Goal: Task Accomplishment & Management: Manage account settings

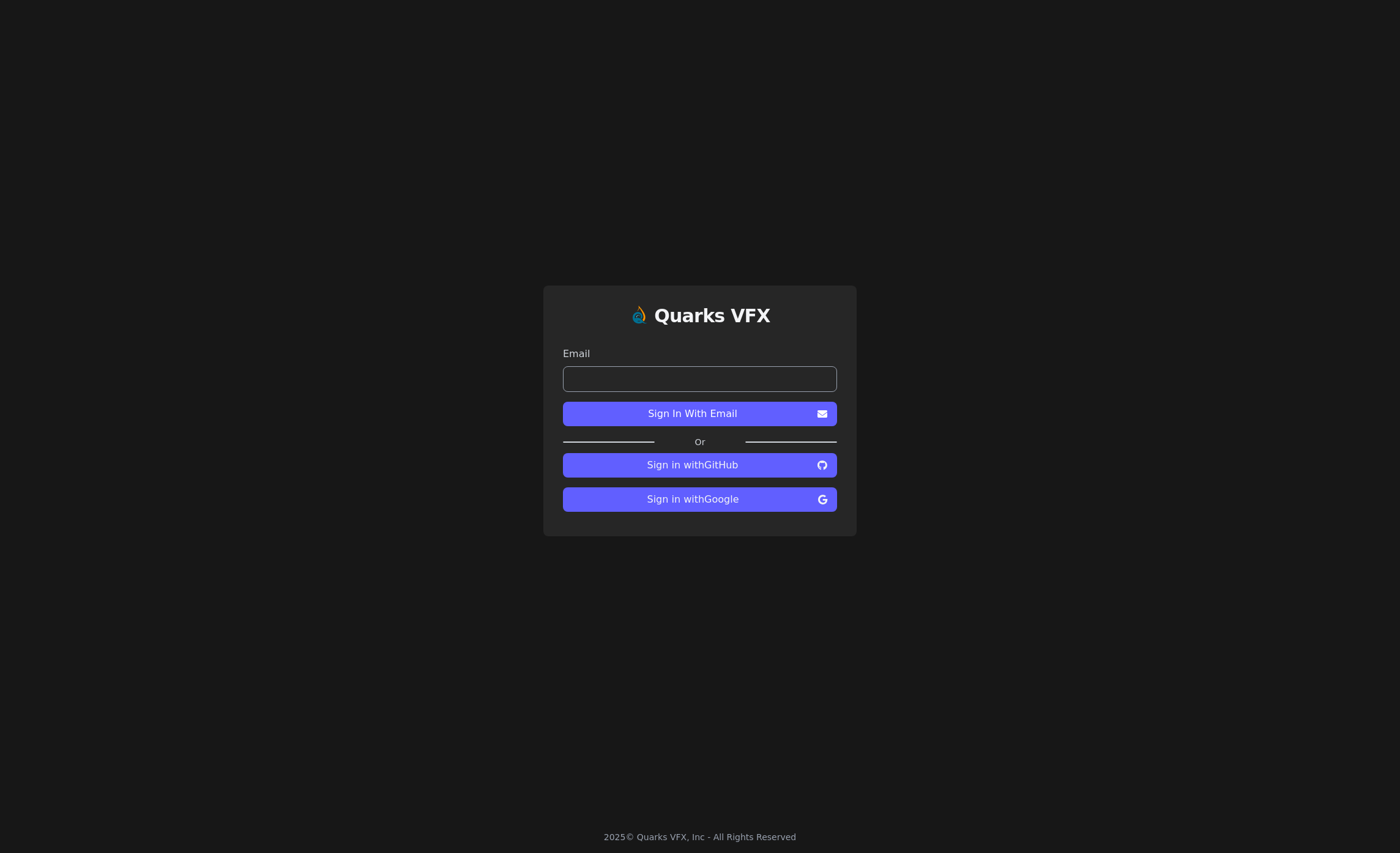
click at [746, 366] on input "email" at bounding box center [700, 379] width 274 height 26
click at [732, 509] on button "Sign in with Google" at bounding box center [700, 500] width 274 height 25
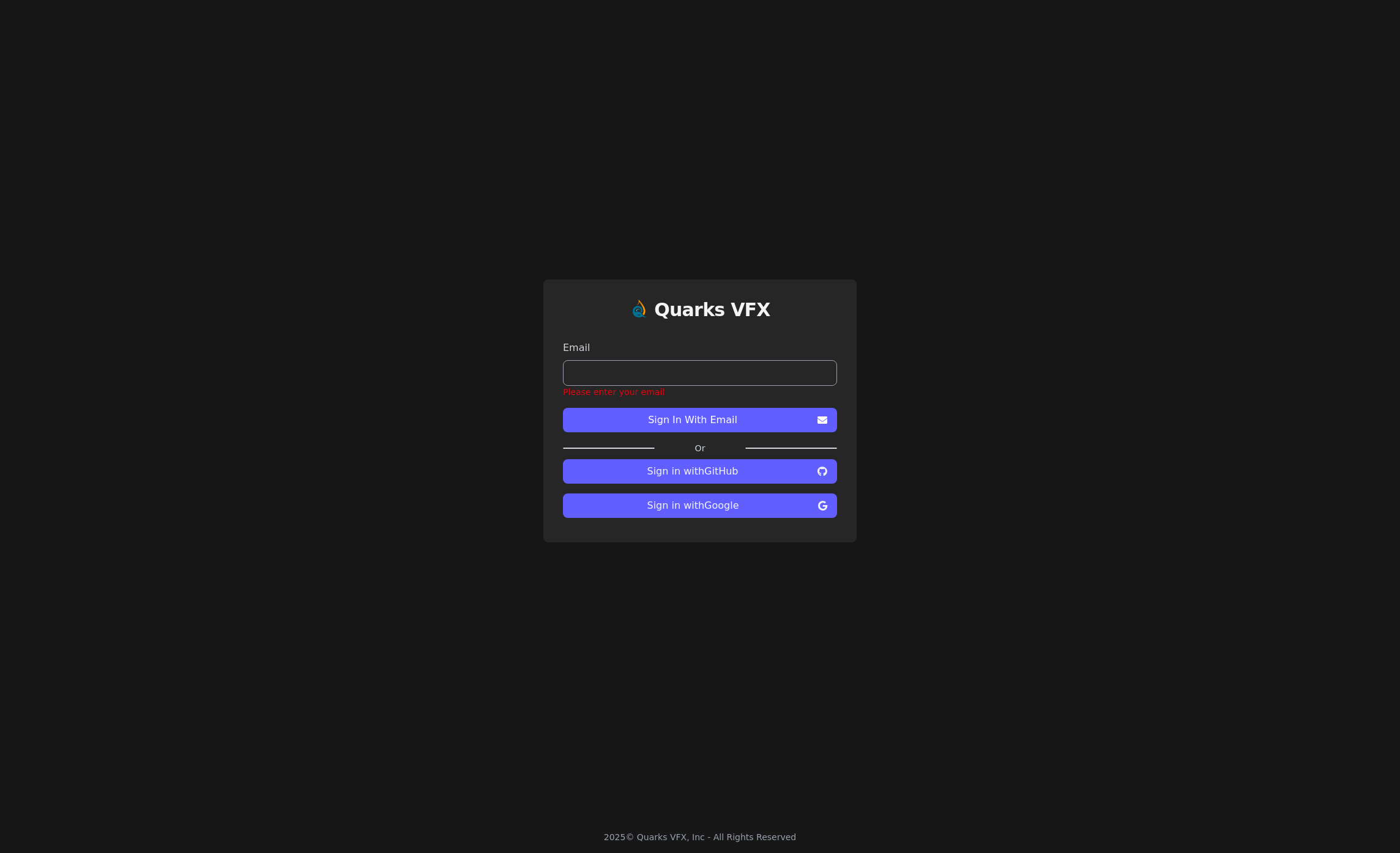
click at [725, 580] on div "Quarks VFX Email Please enter your email Sign In With Email Or Sign in with Git…" at bounding box center [700, 411] width 1400 height 822
click at [735, 506] on span "Sign in with Google" at bounding box center [692, 506] width 241 height 15
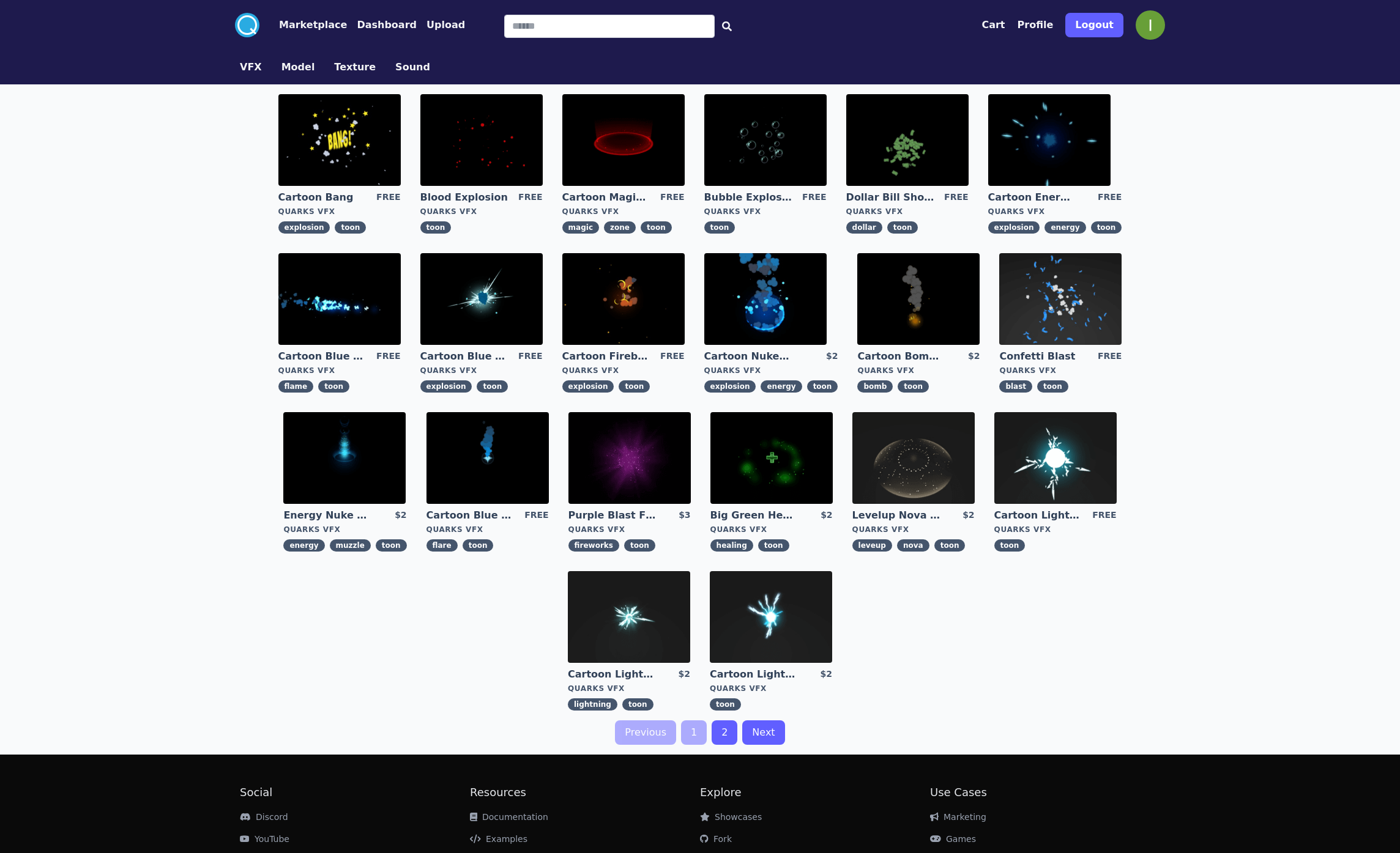
click at [385, 28] on button "Dashboard" at bounding box center [386, 25] width 60 height 15
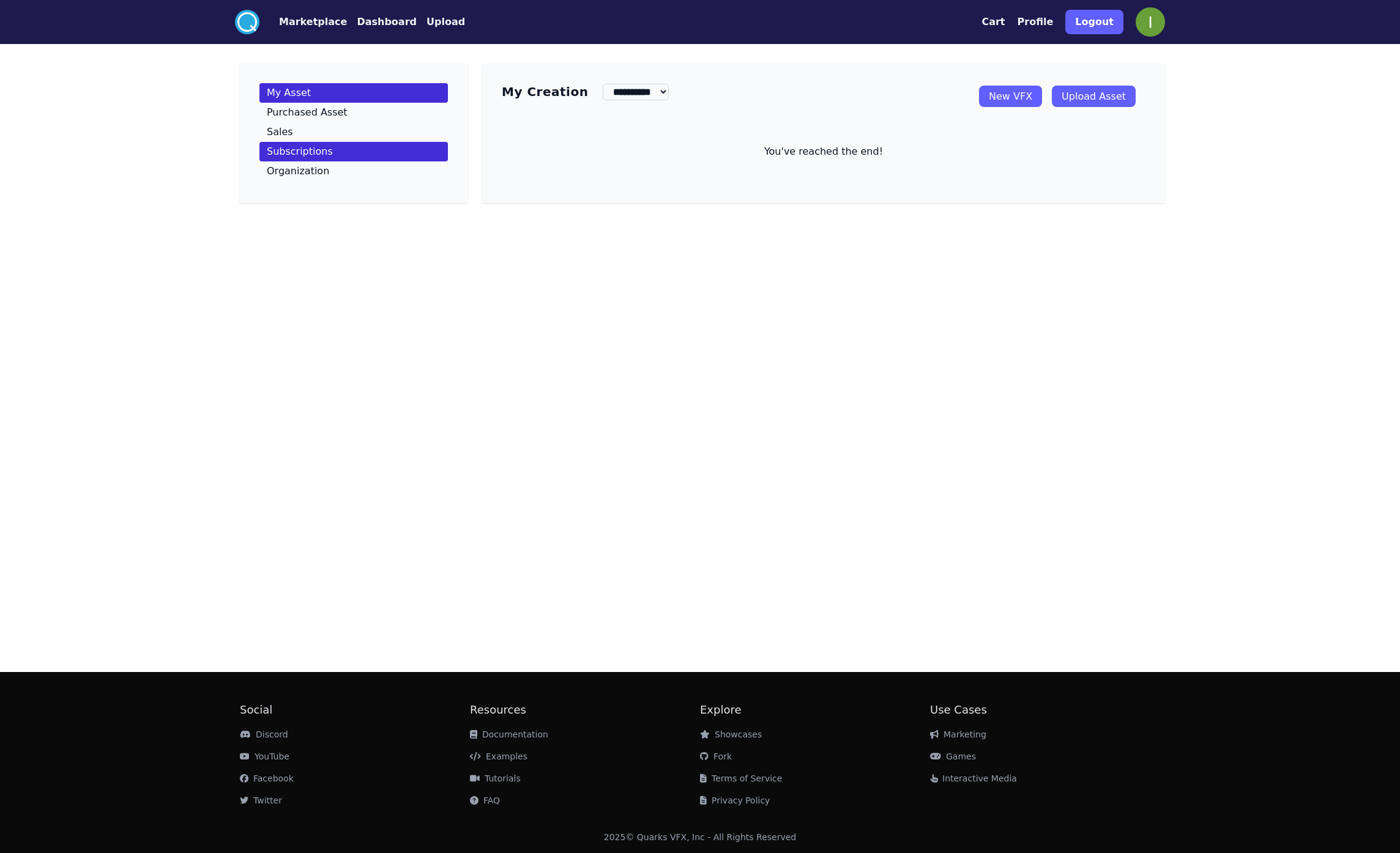
click at [356, 152] on link "Subscriptions" at bounding box center [354, 152] width 188 height 20
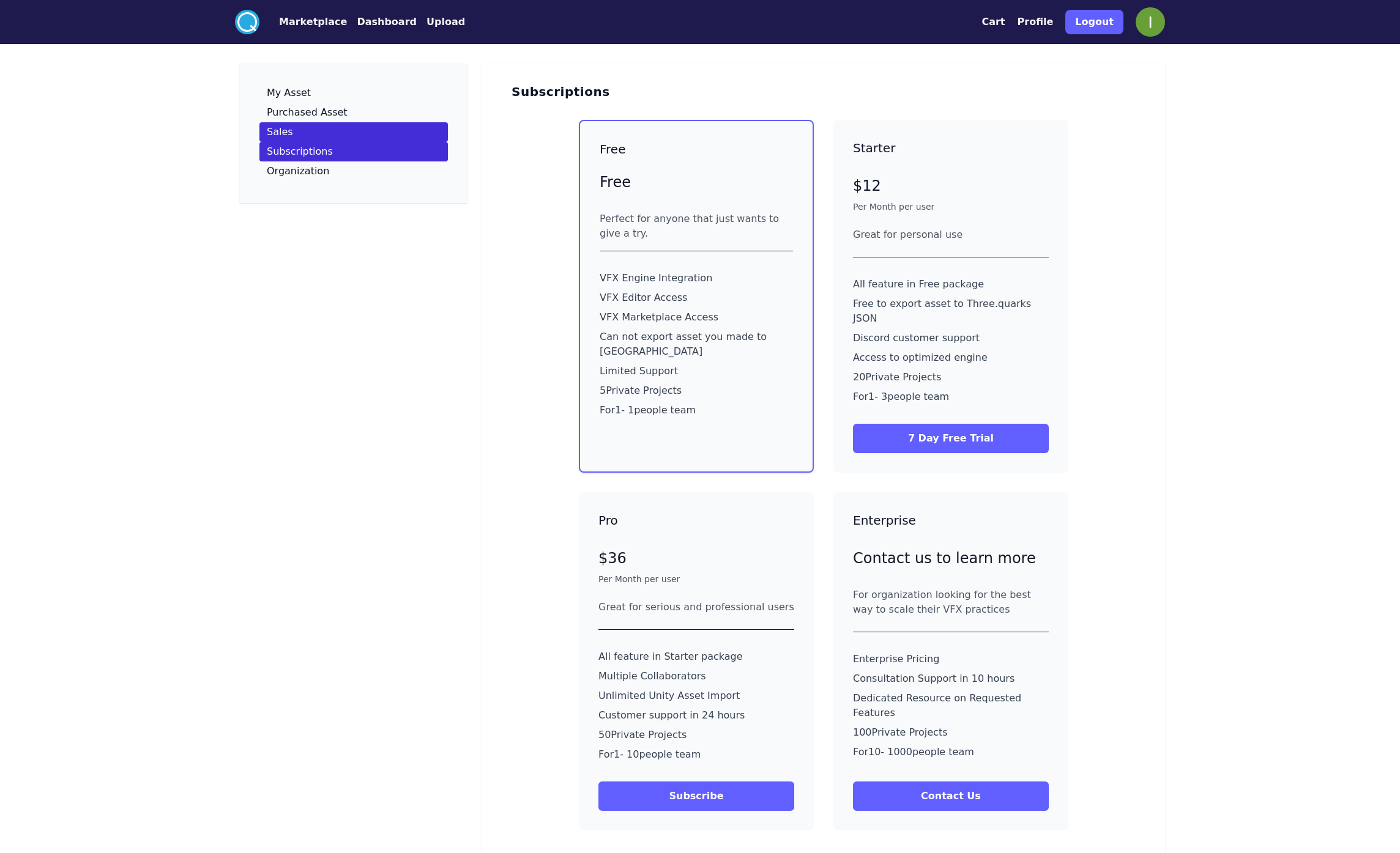
click at [408, 132] on link "Sales" at bounding box center [354, 132] width 188 height 20
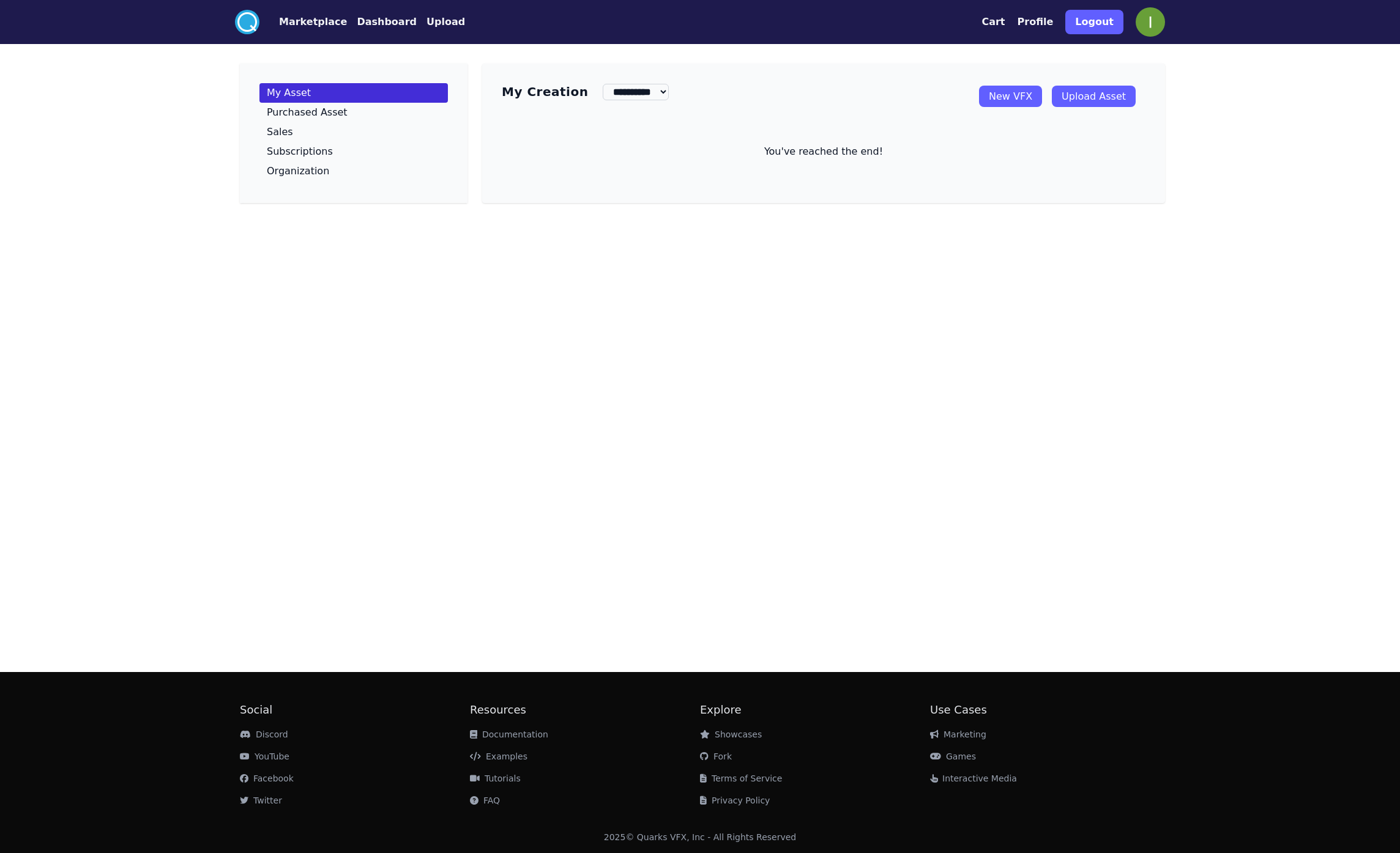
click at [1154, 20] on img at bounding box center [1150, 21] width 29 height 29
click at [1108, 25] on button "Logout" at bounding box center [1094, 22] width 58 height 25
